Goal: Transaction & Acquisition: Obtain resource

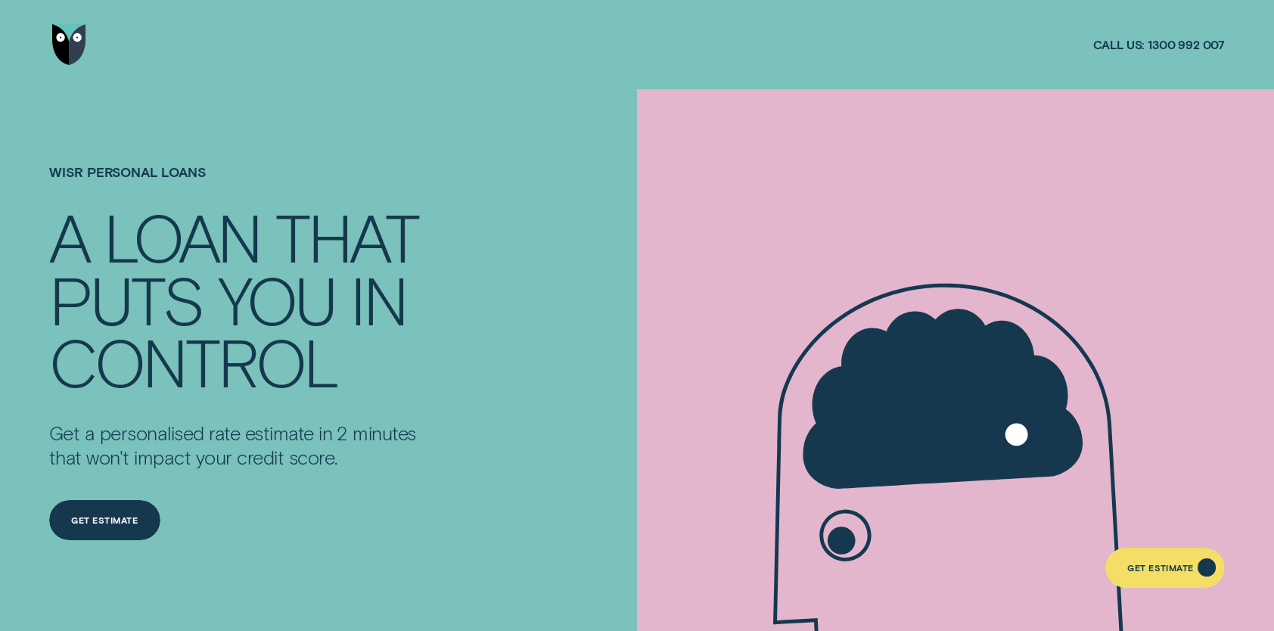
click at [1174, 560] on div "Get Estimate" at bounding box center [1164, 568] width 119 height 40
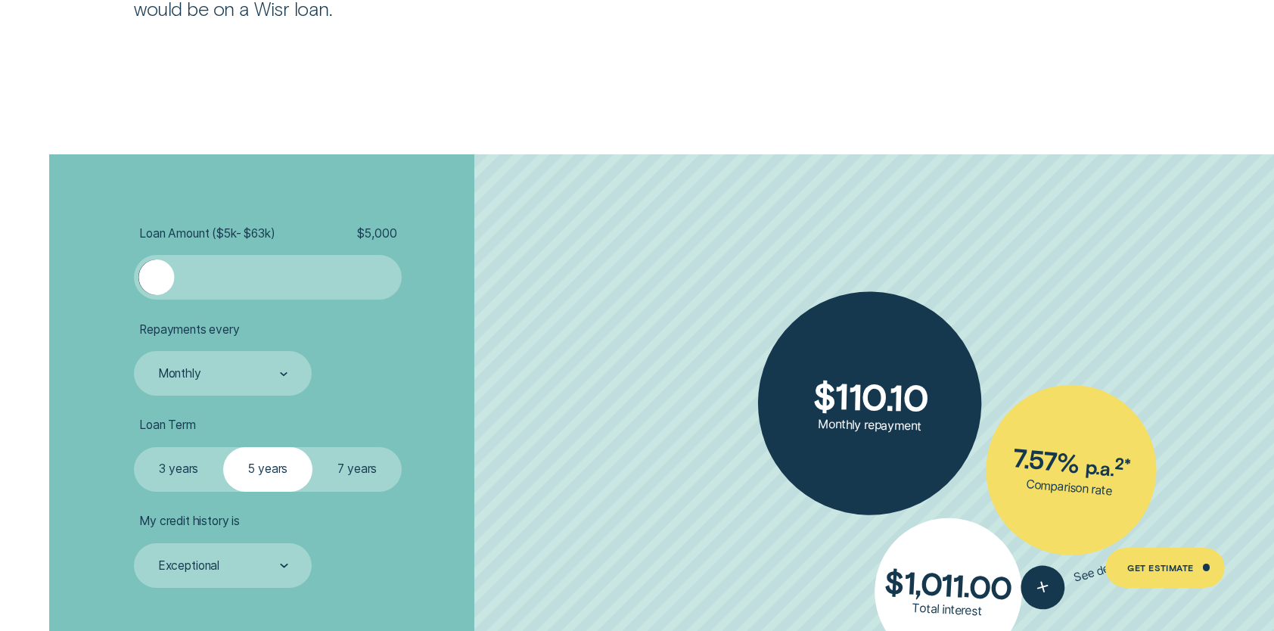
scroll to position [3176, 0]
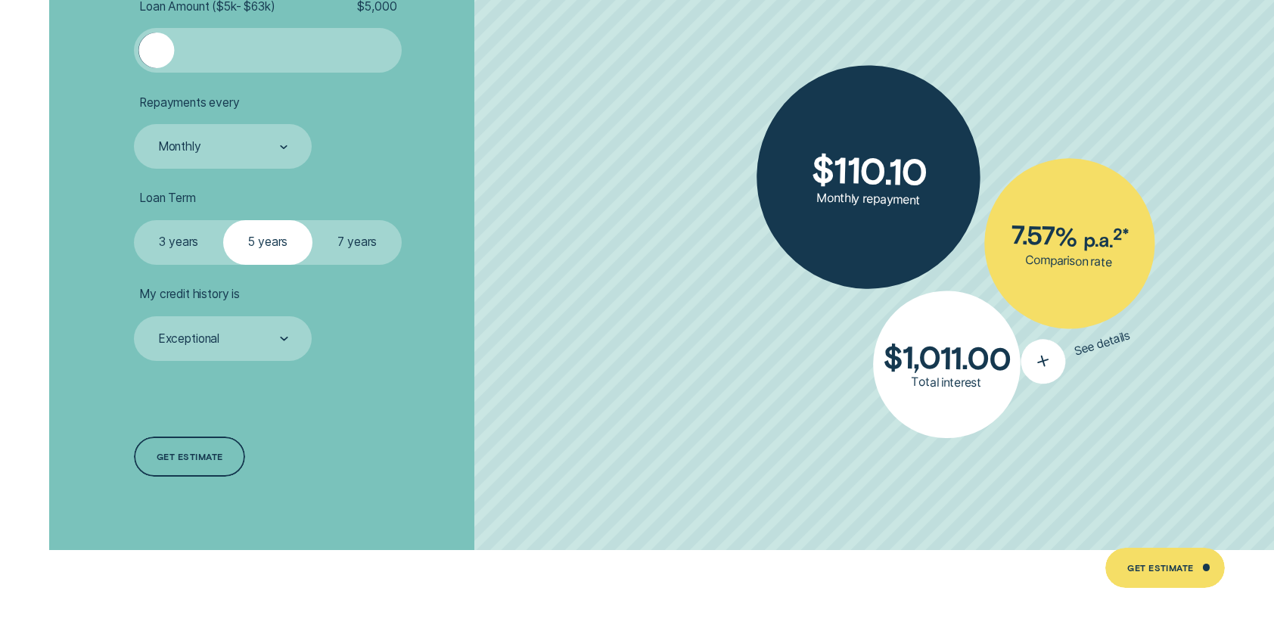
click at [1047, 365] on icon "button" at bounding box center [1043, 361] width 28 height 28
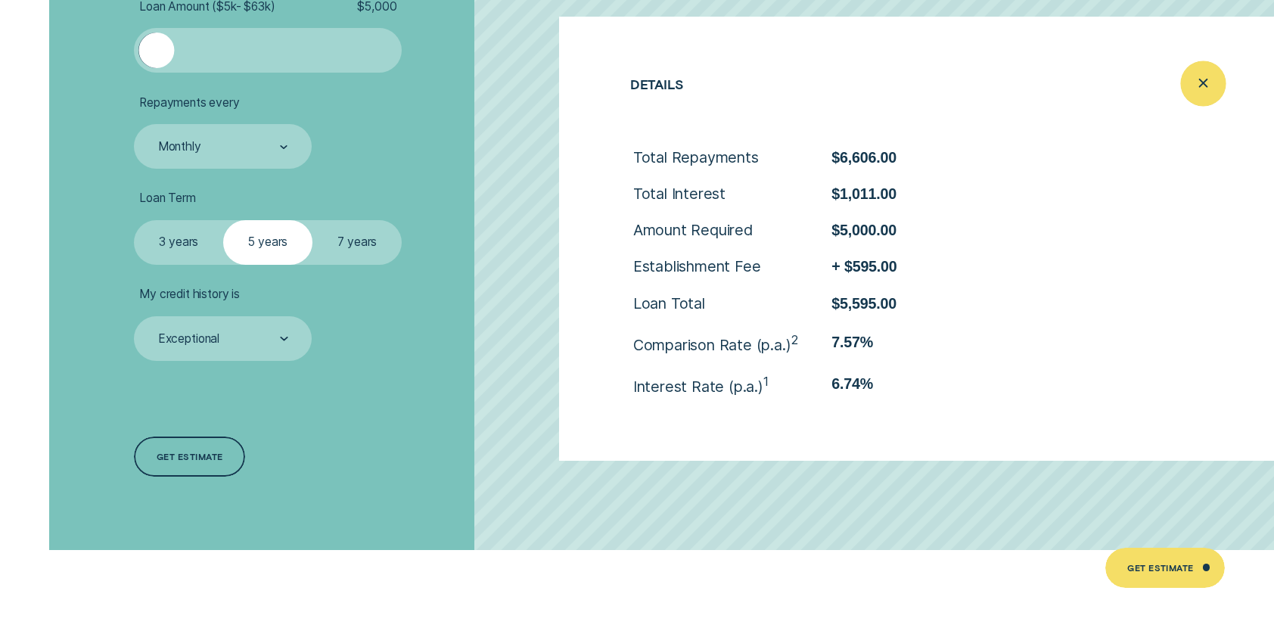
click at [1202, 71] on div "Close loan details" at bounding box center [1203, 83] width 45 height 45
